Goal: Transaction & Acquisition: Purchase product/service

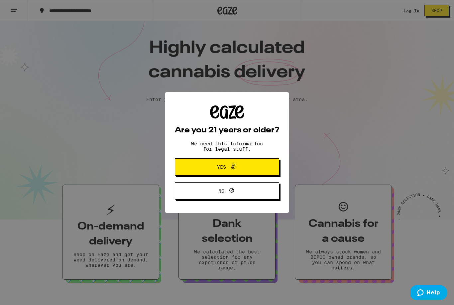
click at [246, 169] on span "Yes" at bounding box center [227, 166] width 50 height 9
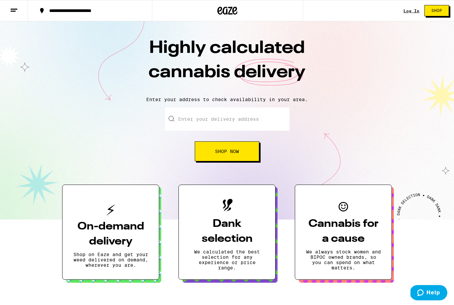
click at [408, 17] on div "Log In Shop" at bounding box center [428, 10] width 50 height 21
click at [411, 12] on div "Log In" at bounding box center [411, 11] width 16 height 4
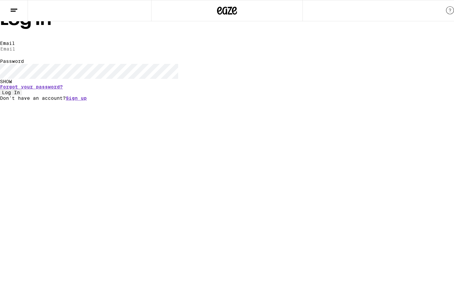
click at [61, 52] on input "Email" at bounding box center [30, 49] width 61 height 6
type input "calandobear@gmail.com"
click at [22, 95] on button "Log In" at bounding box center [11, 92] width 22 height 6
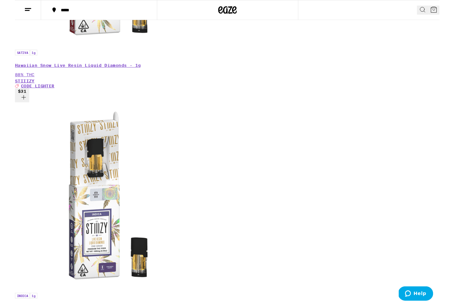
scroll to position [307, 0]
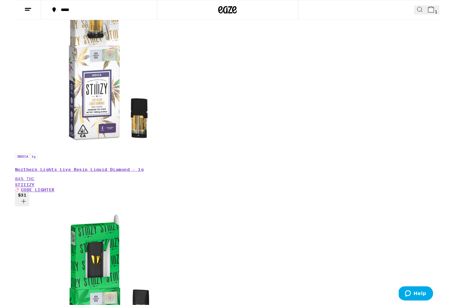
scroll to position [469, 0]
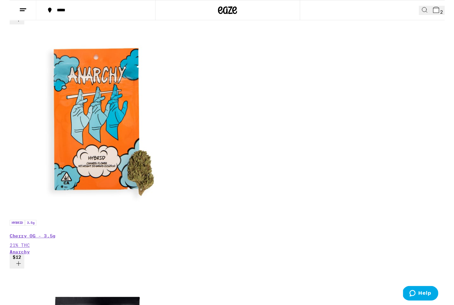
scroll to position [2805, 0]
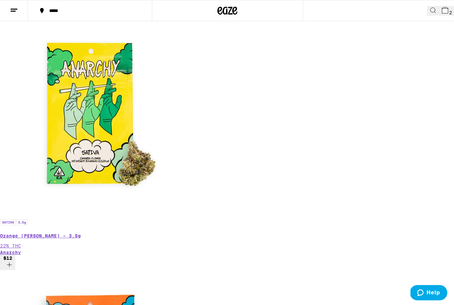
click at [442, 11] on icon at bounding box center [445, 10] width 6 height 6
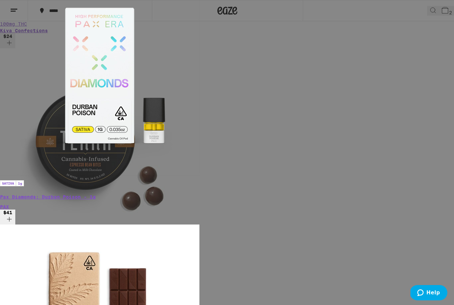
scroll to position [5, 0]
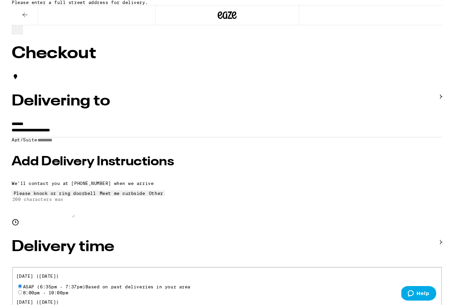
scroll to position [16, 0]
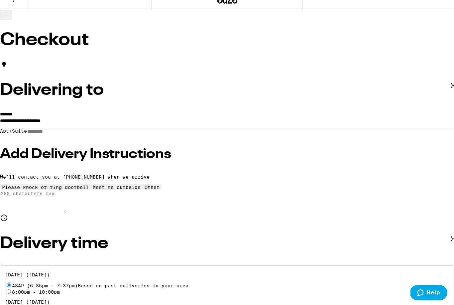
click at [116, 128] on input "**********" at bounding box center [227, 122] width 454 height 11
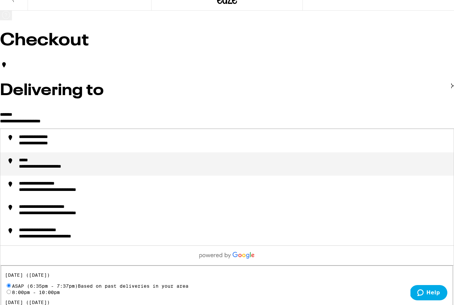
scroll to position [9, 0]
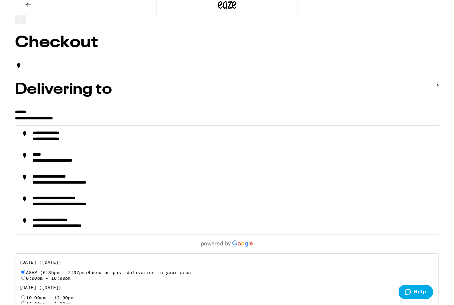
click at [94, 135] on input "**********" at bounding box center [227, 129] width 454 height 11
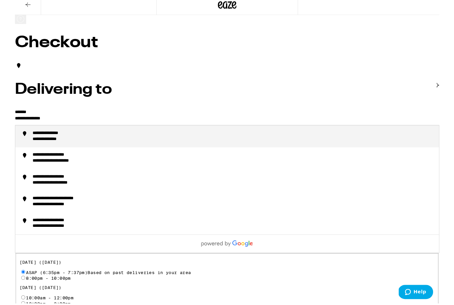
click at [67, 147] on div "**********" at bounding box center [43, 144] width 48 height 6
type input "**********"
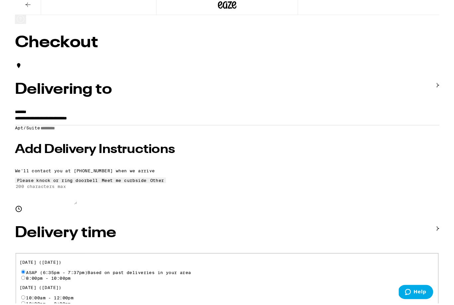
scroll to position [11, 0]
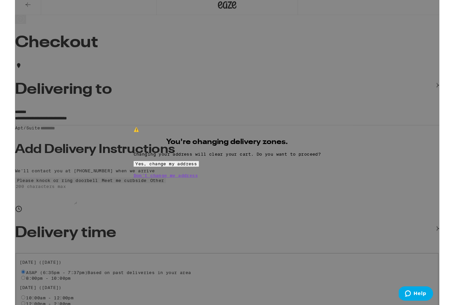
click at [195, 178] on span "Yes, change my address" at bounding box center [162, 174] width 66 height 5
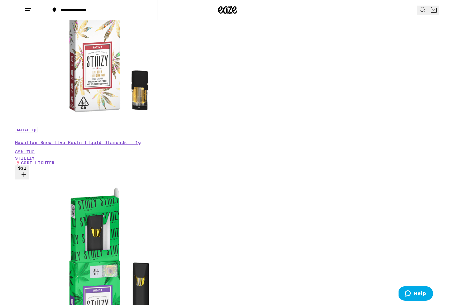
scroll to position [218, 0]
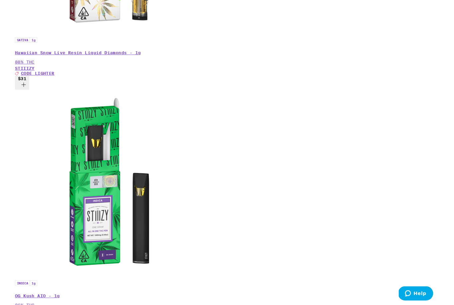
scroll to position [339, 0]
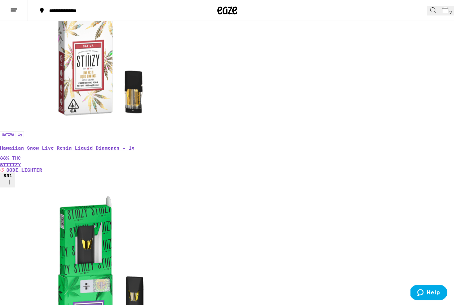
scroll to position [0, 0]
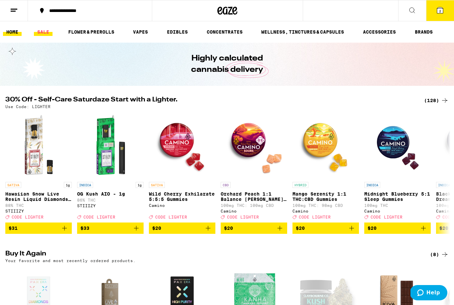
click at [39, 31] on link "SALE" at bounding box center [43, 32] width 19 height 8
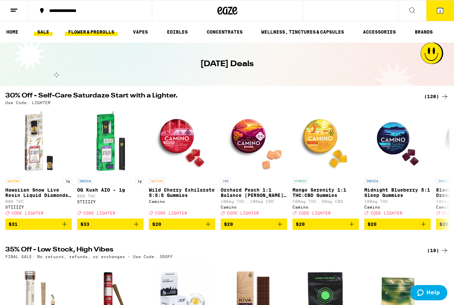
click at [102, 29] on link "FLOWER & PREROLLS" at bounding box center [91, 32] width 53 height 8
click at [97, 33] on link "FLOWER & PREROLLS" at bounding box center [91, 32] width 53 height 8
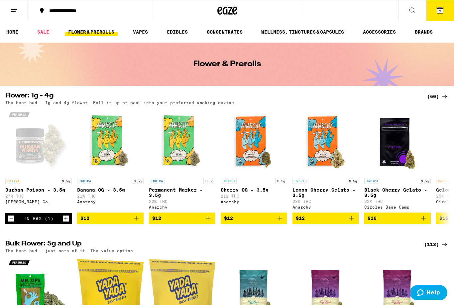
click at [435, 95] on div "(60)" at bounding box center [438, 96] width 22 height 8
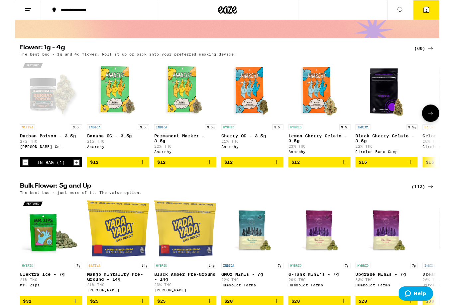
scroll to position [51, 0]
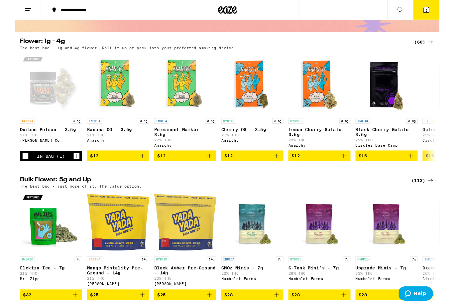
click at [433, 197] on div "(113)" at bounding box center [436, 193] width 25 height 8
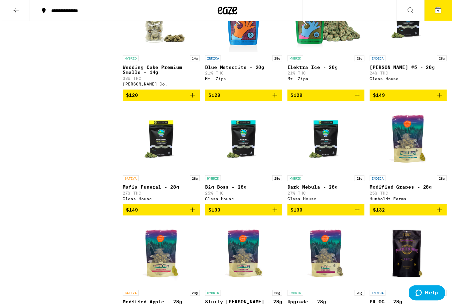
scroll to position [2737, 0]
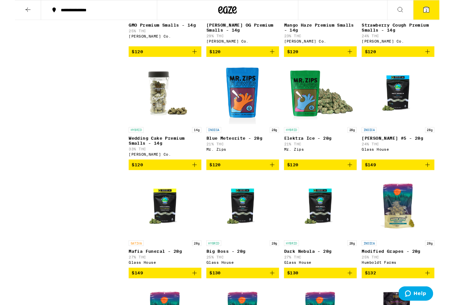
scroll to position [2701, 0]
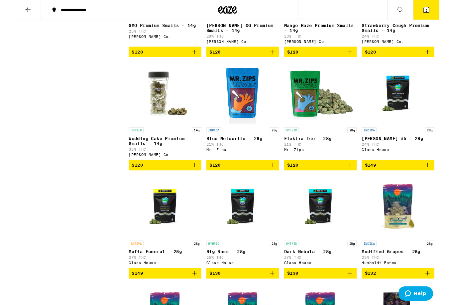
click at [161, 180] on span "$120" at bounding box center [160, 176] width 71 height 8
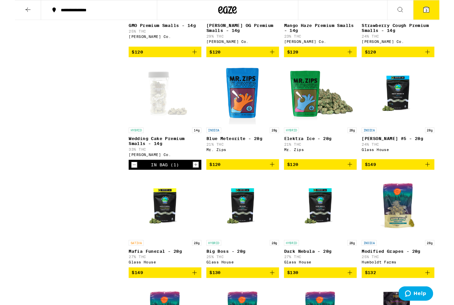
click at [440, 17] on button "3" at bounding box center [440, 10] width 28 height 21
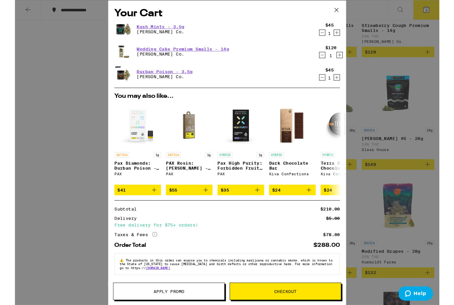
click at [328, 35] on icon "Decrement" at bounding box center [329, 35] width 6 height 8
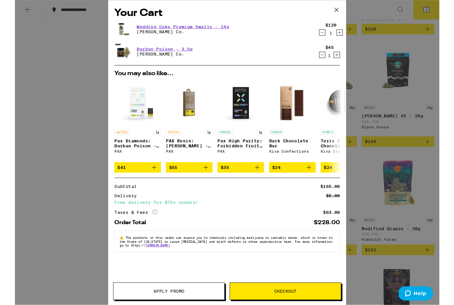
scroll to position [2728, 0]
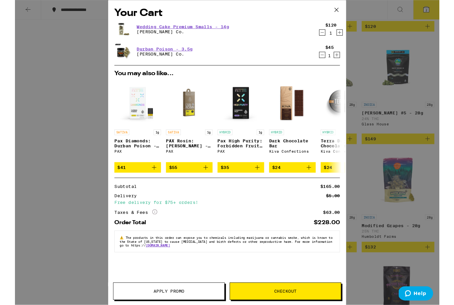
click at [282, 304] on span "Checkout" at bounding box center [289, 311] width 24 height 5
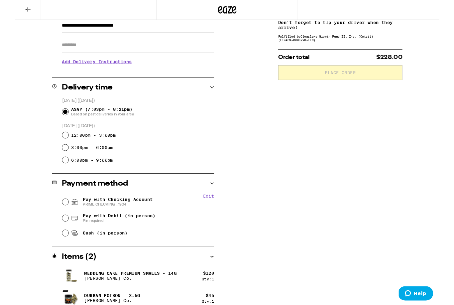
scroll to position [111, 0]
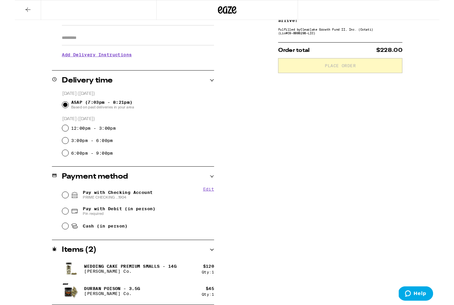
click at [53, 210] on input "Pay with Checking Account PRIME CHECKING ...1904" at bounding box center [53, 208] width 7 height 7
radio input "true"
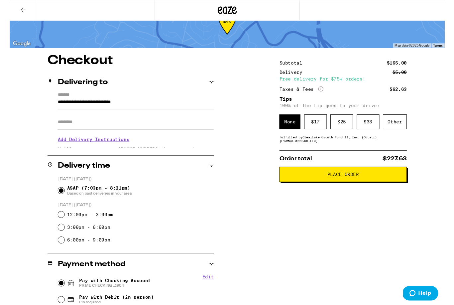
scroll to position [0, 0]
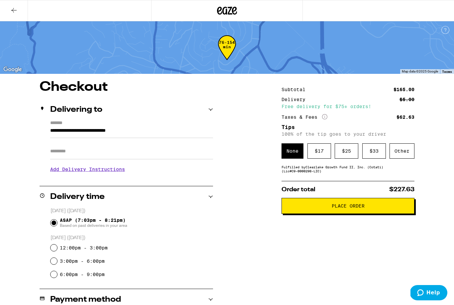
click at [323, 208] on span "Place Order" at bounding box center [348, 205] width 122 height 5
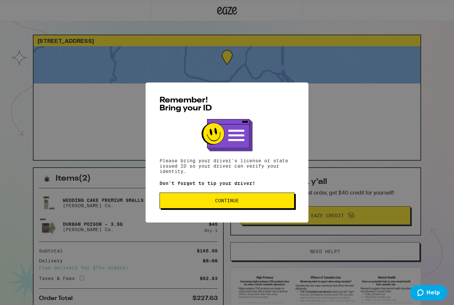
click at [255, 202] on span "Continue" at bounding box center [227, 200] width 124 height 5
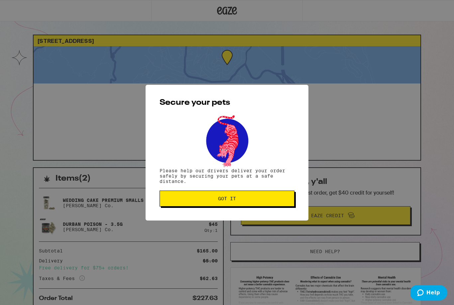
click at [255, 198] on span "Got it" at bounding box center [227, 198] width 124 height 5
